Goal: Task Accomplishment & Management: Use online tool/utility

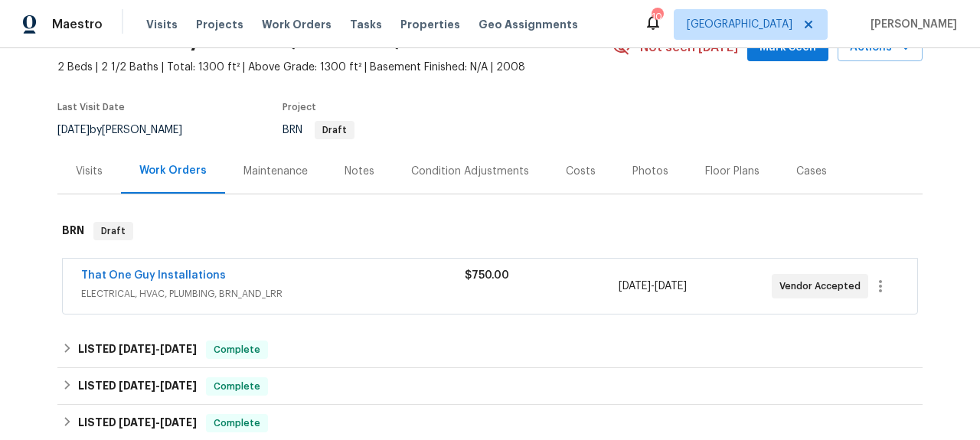
scroll to position [112, 0]
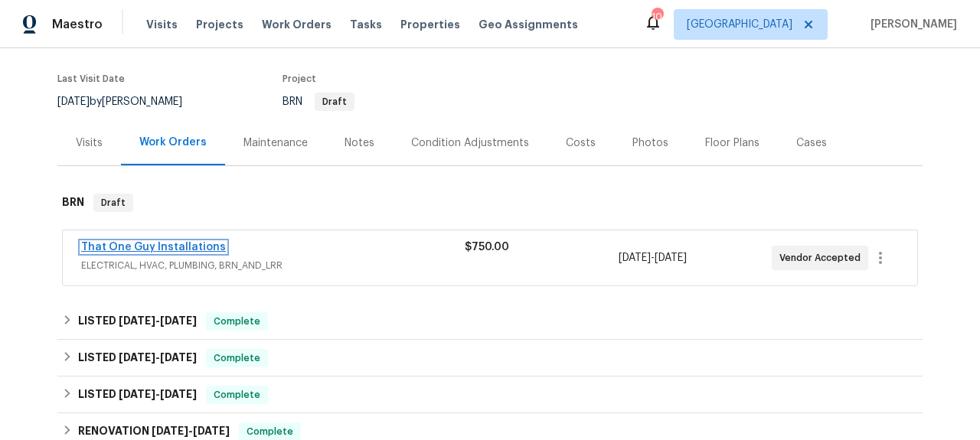
click at [197, 243] on link "That One Guy Installations" at bounding box center [153, 247] width 145 height 11
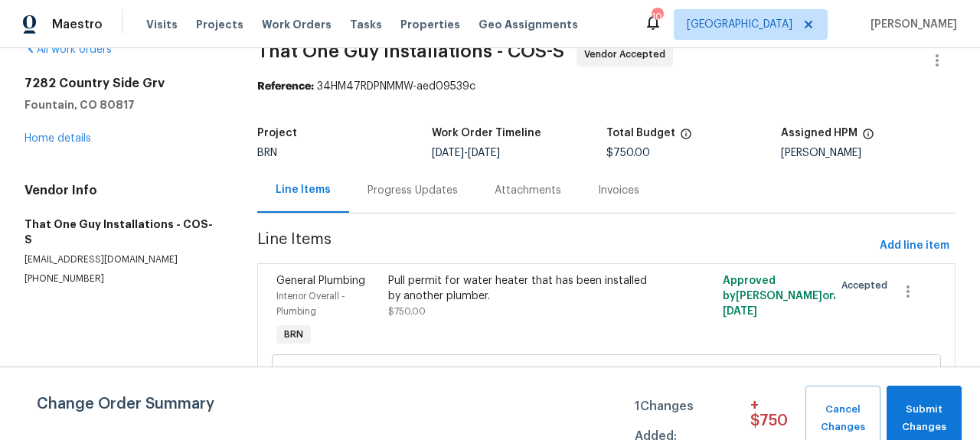
scroll to position [31, 0]
click at [400, 184] on div "Progress Updates" at bounding box center [412, 189] width 90 height 15
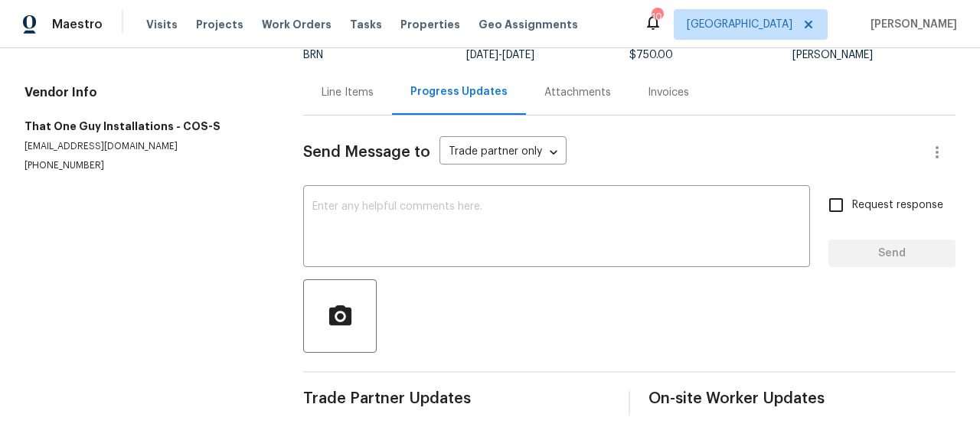
scroll to position [34, 0]
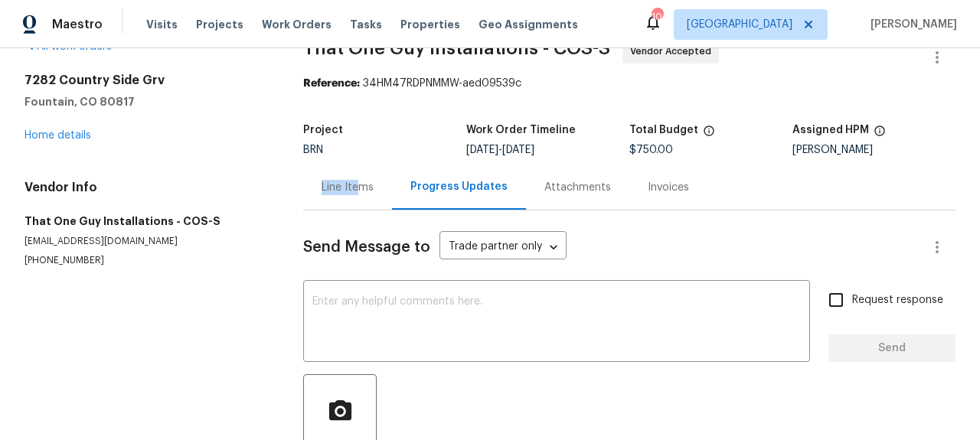
click at [362, 180] on div "Line Items" at bounding box center [347, 187] width 52 height 15
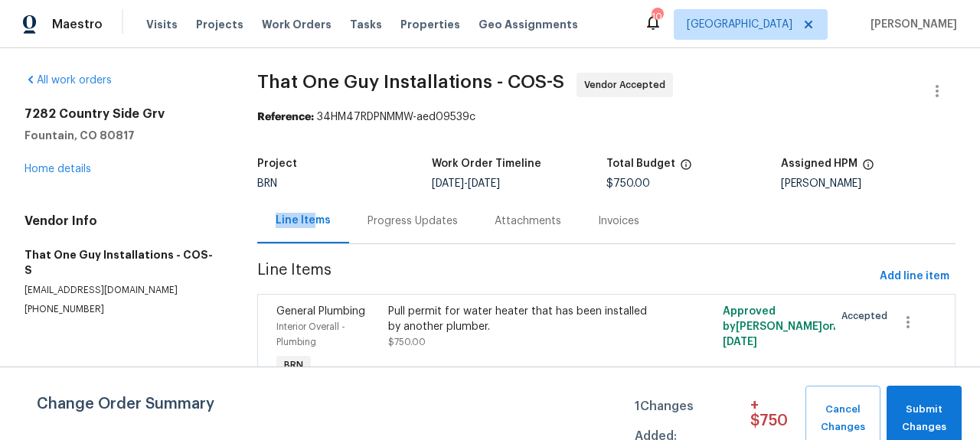
scroll to position [90, 0]
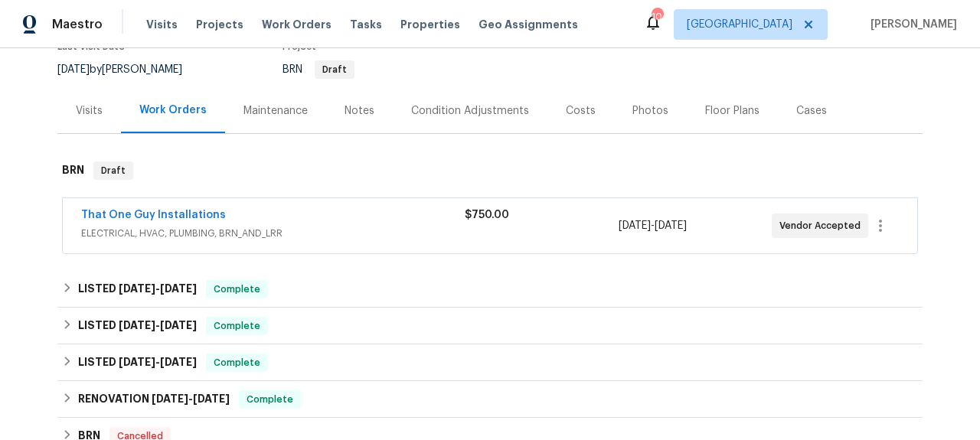
scroll to position [161, 0]
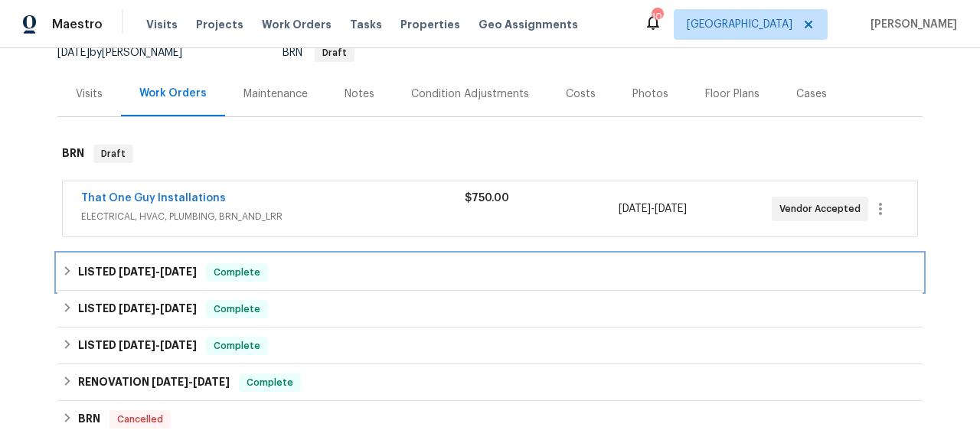
click at [164, 274] on span "[DATE]" at bounding box center [178, 271] width 37 height 11
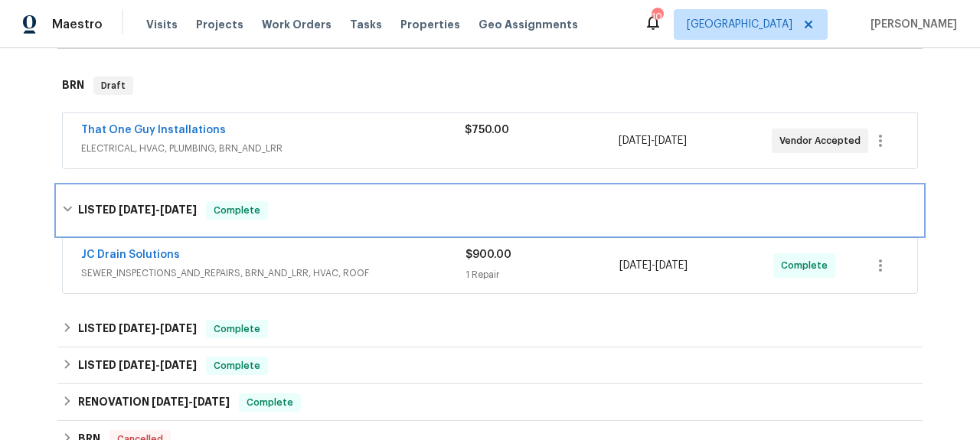
scroll to position [242, 0]
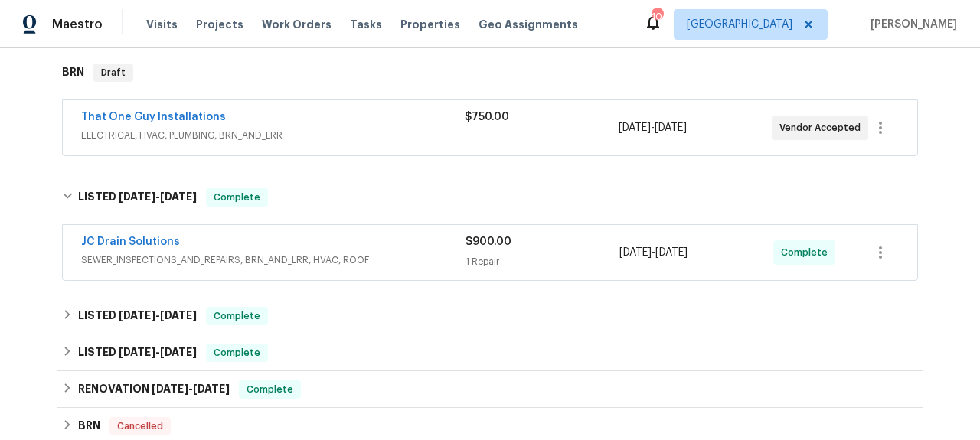
click at [181, 250] on div "JC Drain Solutions" at bounding box center [273, 243] width 384 height 18
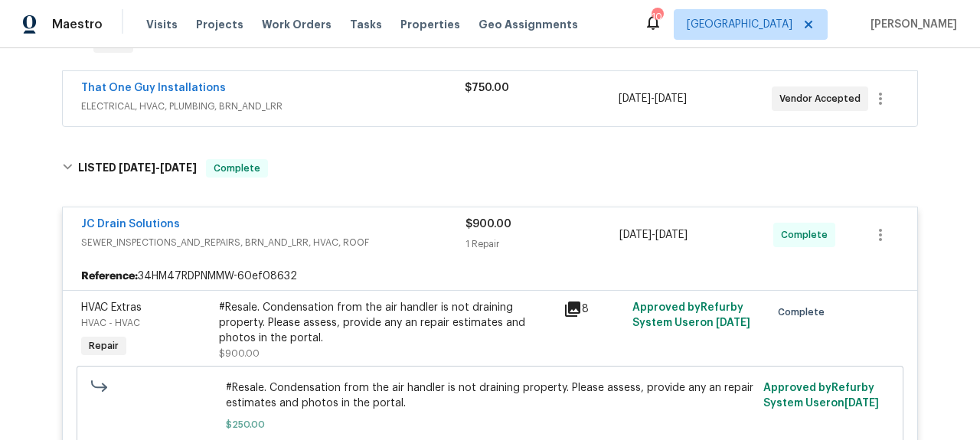
scroll to position [280, 0]
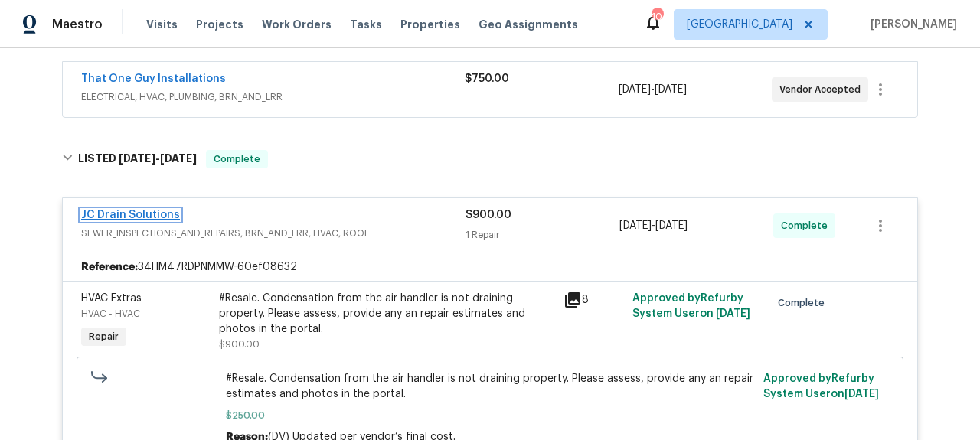
click at [152, 213] on link "JC Drain Solutions" at bounding box center [130, 215] width 99 height 11
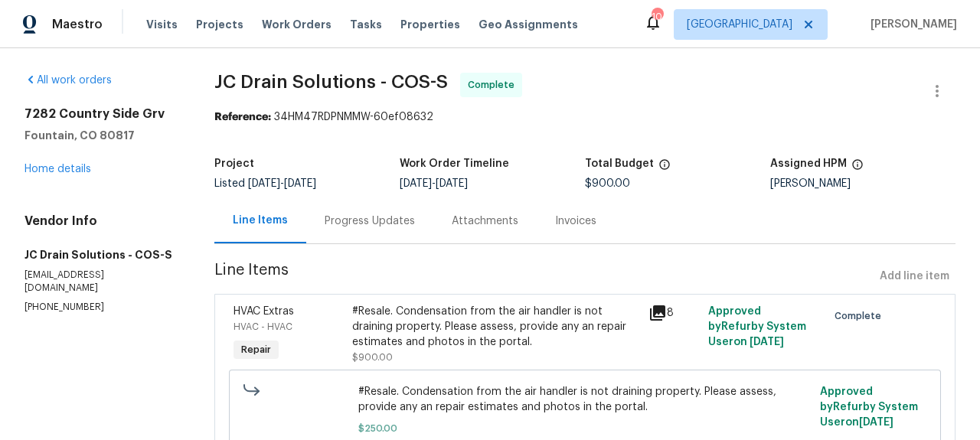
click at [384, 220] on div "Progress Updates" at bounding box center [370, 221] width 90 height 15
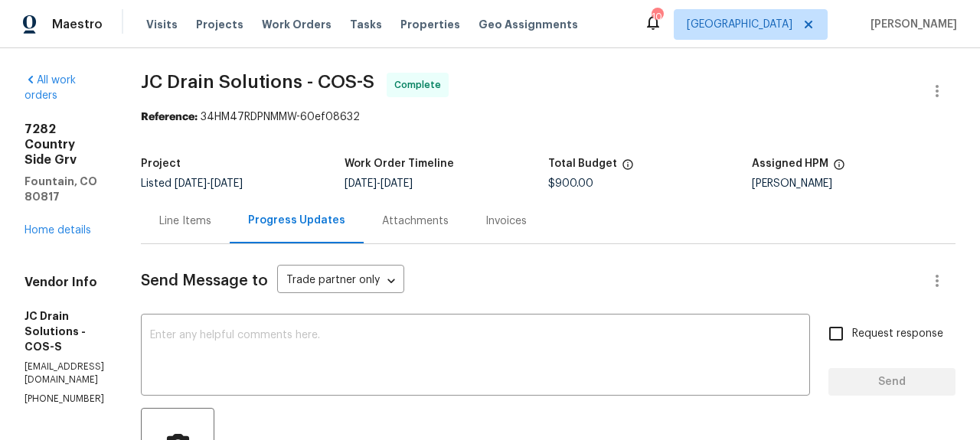
click at [527, 223] on div "Invoices" at bounding box center [505, 221] width 41 height 15
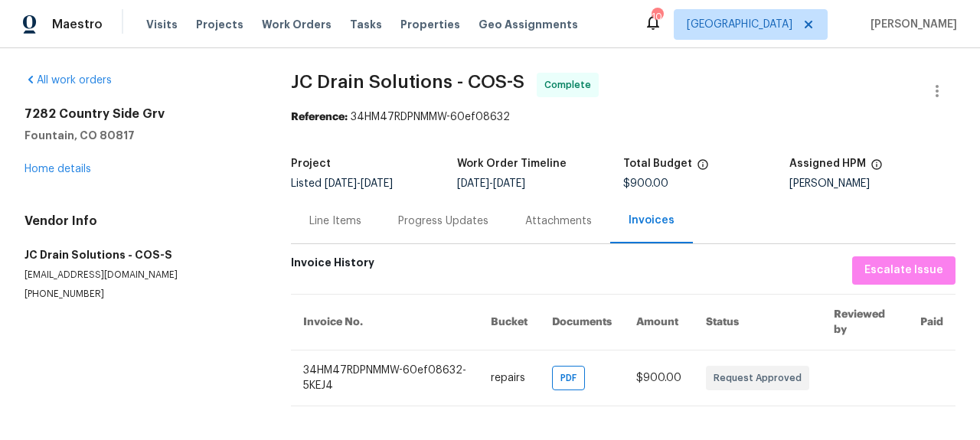
scroll to position [2, 0]
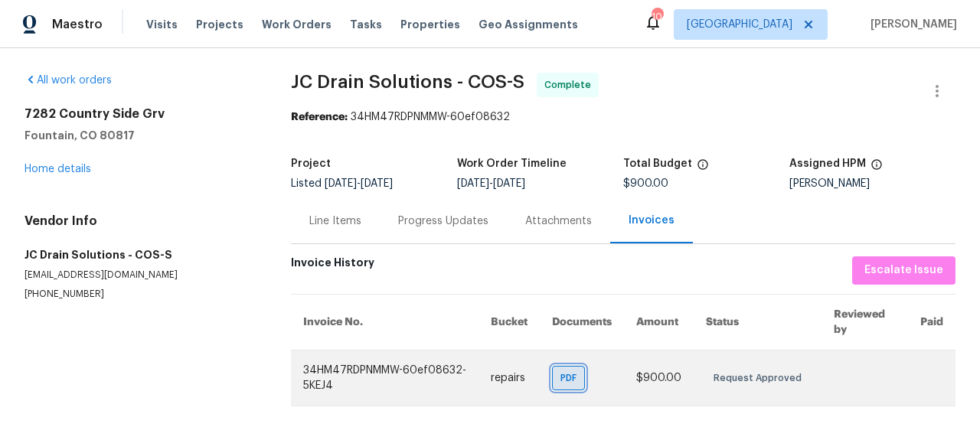
click at [563, 380] on span "PDF" at bounding box center [571, 377] width 22 height 15
